Goal: Information Seeking & Learning: Learn about a topic

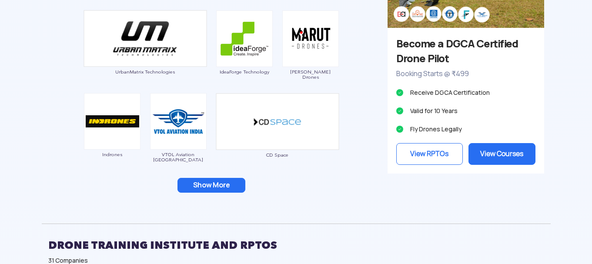
drag, startPoint x: 211, startPoint y: 191, endPoint x: 268, endPoint y: 182, distance: 57.2
click at [211, 191] on button "Show More" at bounding box center [211, 185] width 68 height 15
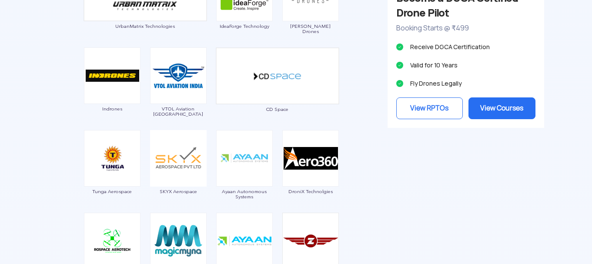
scroll to position [928, 0]
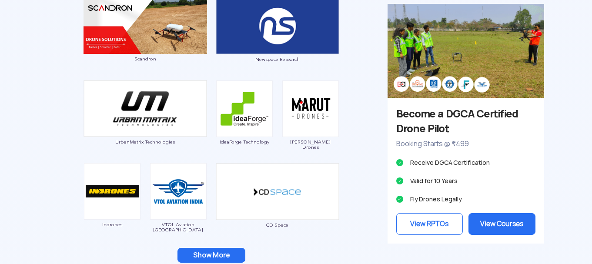
scroll to position [858, 0]
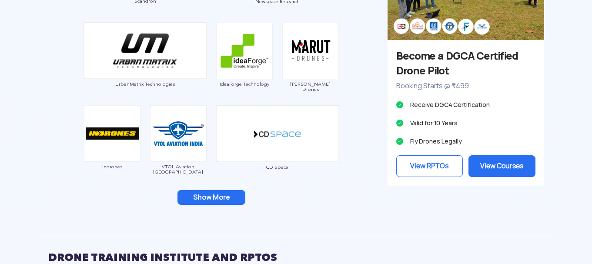
click at [208, 201] on button "Show More" at bounding box center [211, 197] width 68 height 15
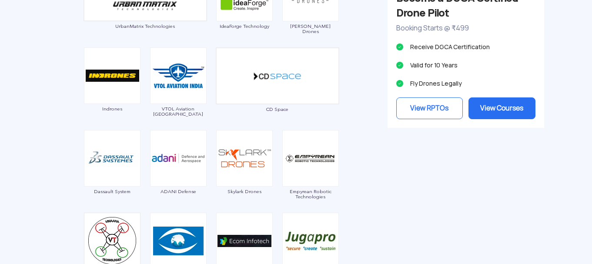
scroll to position [974, 0]
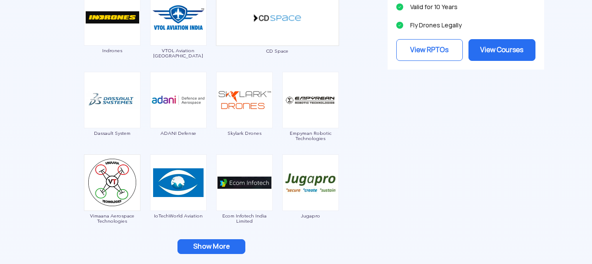
drag, startPoint x: 307, startPoint y: 185, endPoint x: 416, endPoint y: 263, distance: 134.0
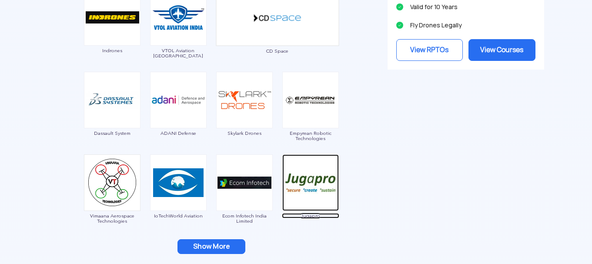
scroll to position [1032, 0]
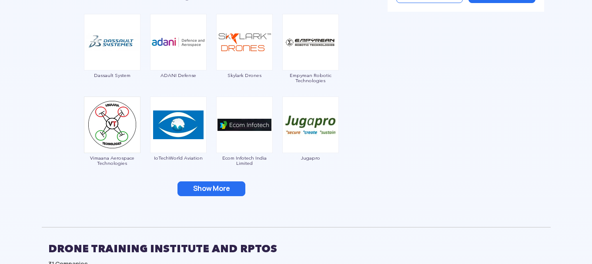
click at [223, 186] on button "Show More" at bounding box center [211, 188] width 68 height 15
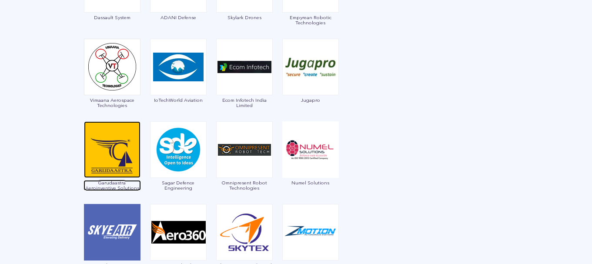
scroll to position [1148, 0]
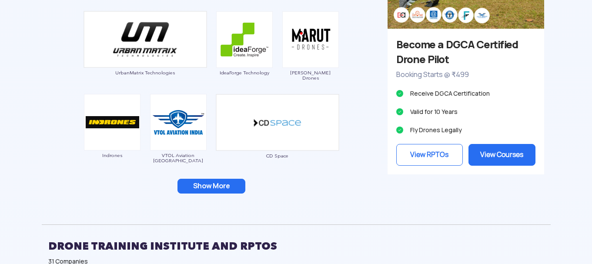
scroll to position [862, 0]
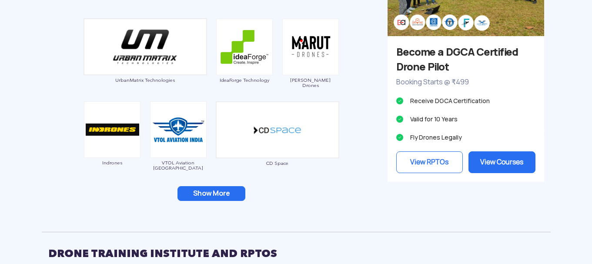
click at [216, 198] on button "Show More" at bounding box center [211, 193] width 68 height 15
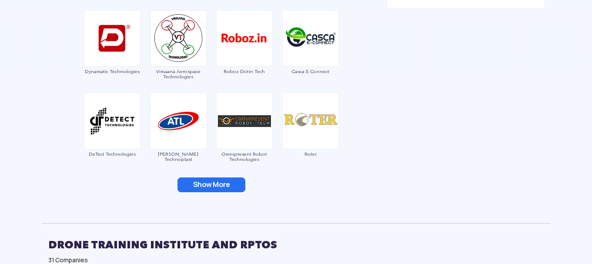
scroll to position [978, 0]
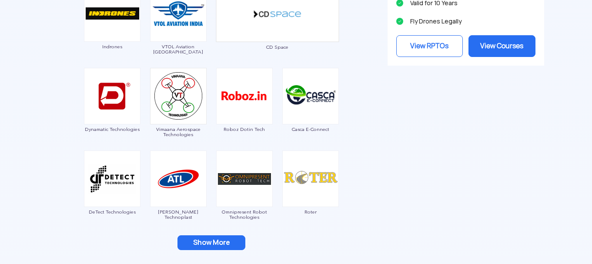
click at [223, 244] on button "Show More" at bounding box center [211, 242] width 68 height 15
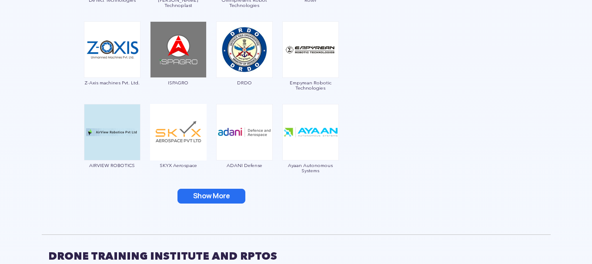
scroll to position [1210, 0]
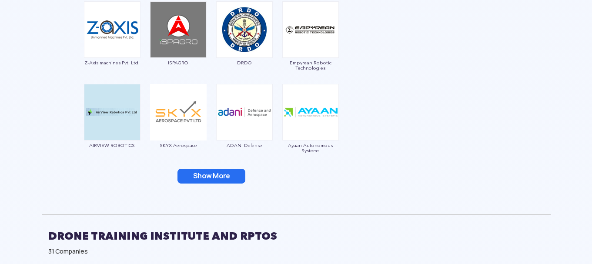
drag, startPoint x: 214, startPoint y: 177, endPoint x: 204, endPoint y: 179, distance: 10.2
click at [204, 179] on button "Show More" at bounding box center [211, 176] width 68 height 15
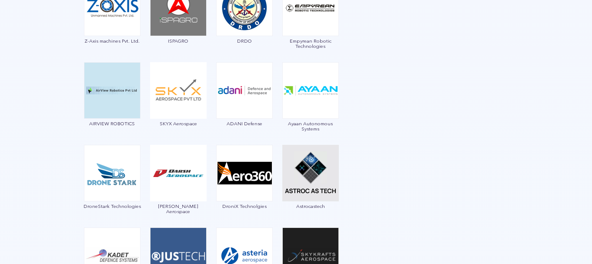
scroll to position [1268, 0]
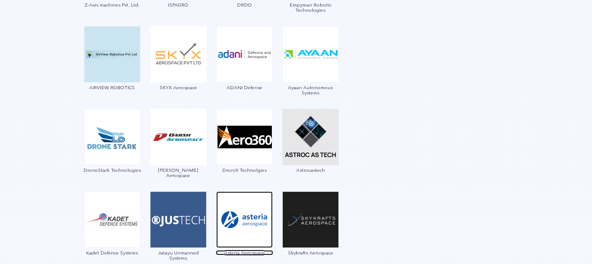
drag, startPoint x: 251, startPoint y: 249, endPoint x: 238, endPoint y: 222, distance: 30.0
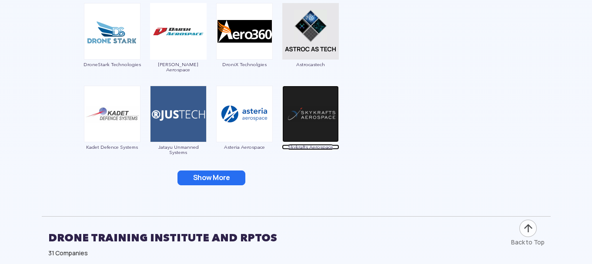
scroll to position [1384, 0]
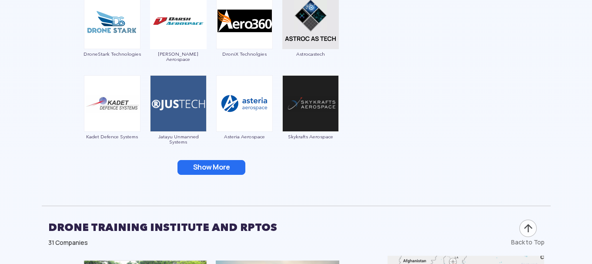
click at [227, 172] on button "Show More" at bounding box center [211, 167] width 68 height 15
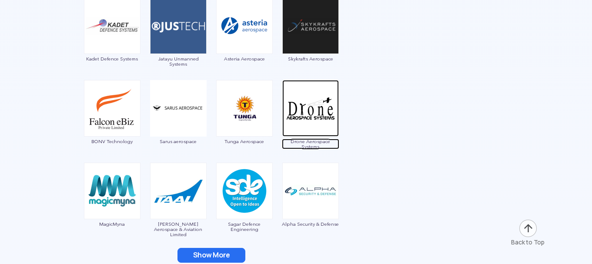
scroll to position [1500, 0]
